Goal: Navigation & Orientation: Find specific page/section

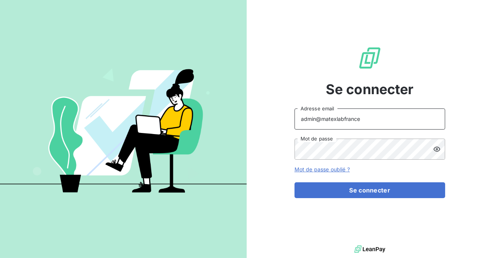
click at [371, 121] on input "admin@matexlabfrance" at bounding box center [369, 118] width 151 height 21
type input "admin@adsgroup"
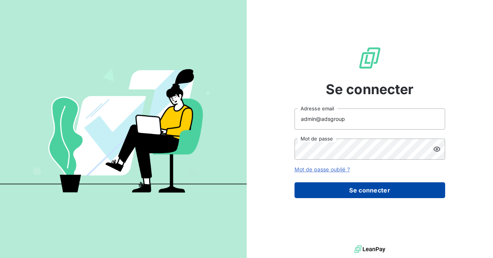
click at [347, 189] on button "Se connecter" at bounding box center [369, 190] width 151 height 16
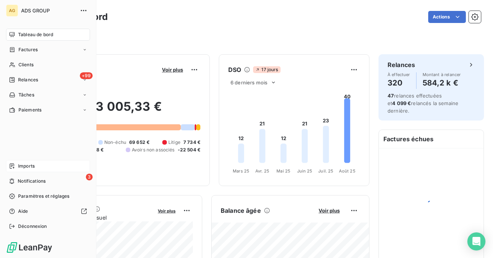
click at [23, 166] on span "Imports" at bounding box center [26, 166] width 17 height 7
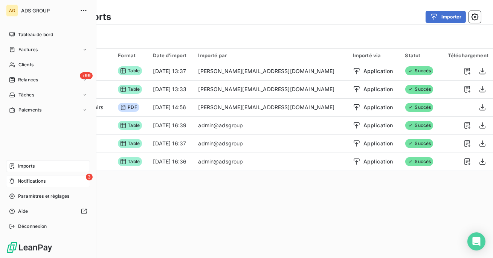
click at [23, 183] on span "Notifications" at bounding box center [32, 181] width 28 height 7
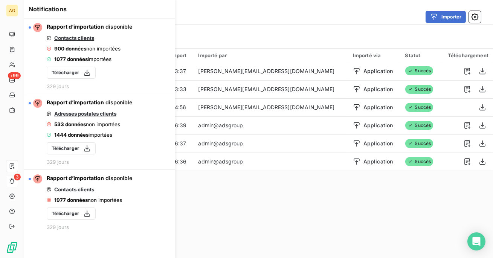
click at [201, 32] on div "Filtrer" at bounding box center [258, 36] width 445 height 14
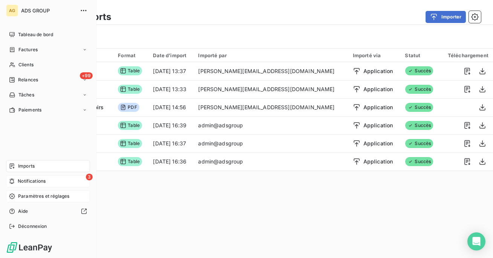
click at [26, 194] on span "Paramètres et réglages" at bounding box center [43, 196] width 51 height 7
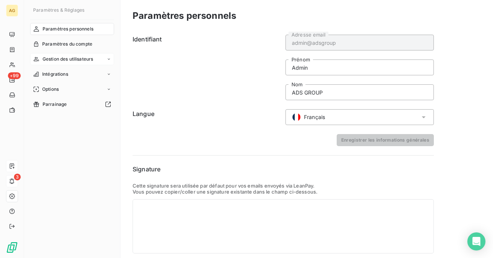
click at [63, 63] on div "Gestion des utilisateurs" at bounding box center [72, 59] width 84 height 12
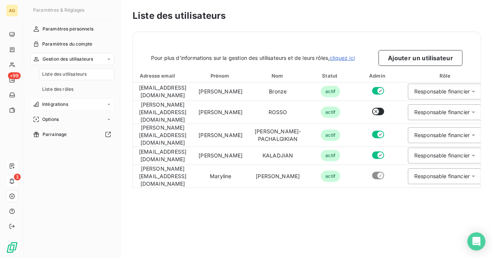
click at [54, 103] on span "Intégrations" at bounding box center [55, 104] width 26 height 7
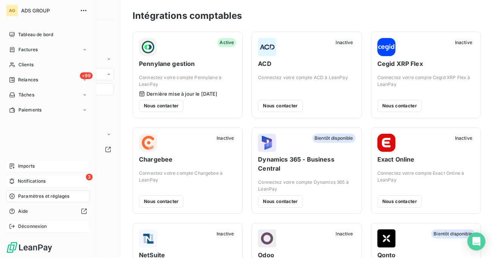
click at [37, 229] on span "Déconnexion" at bounding box center [32, 226] width 29 height 7
